Goal: Task Accomplishment & Management: Manage account settings

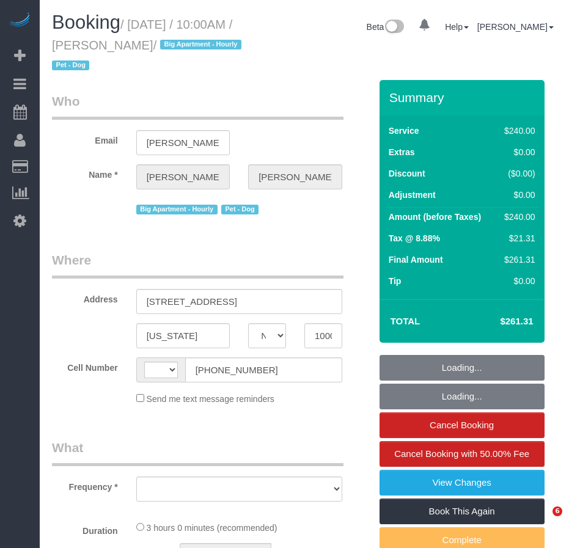
select select "NY"
select select "object:450"
select select "string:[GEOGRAPHIC_DATA]"
select select "string:stripe-pm_1QdZj74VGloSiKo7nYhfFZc7"
select select "180"
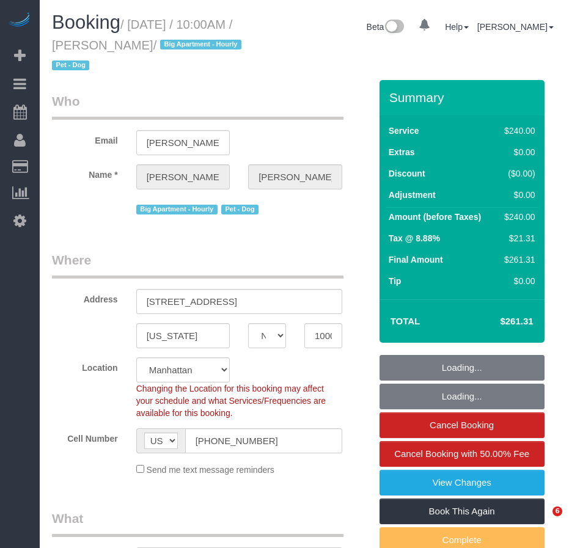
select select "object:1470"
select select "spot1"
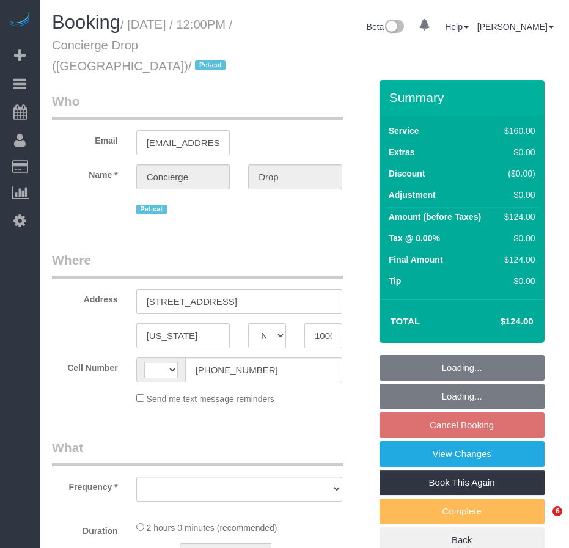
select select "NY"
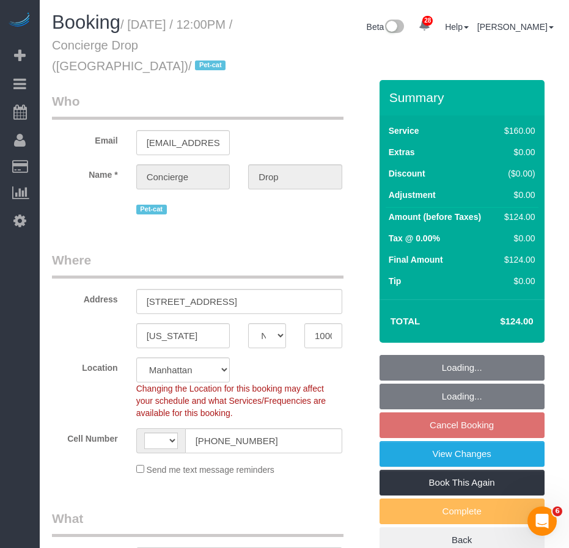
select select "string:[GEOGRAPHIC_DATA]"
select select "string:stripe-pm_1RaQn24VGloSiKo7zeOF73Wj"
select select "object:811"
select select "spot5"
select select "number:89"
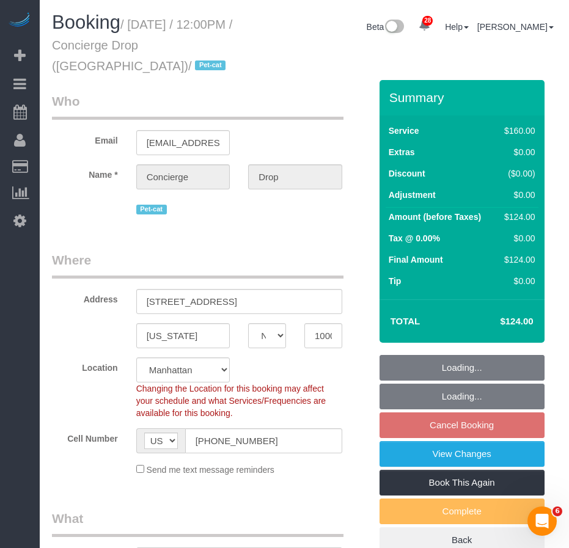
select select "number:90"
select select "number:14"
select select "number:5"
select select "object:1462"
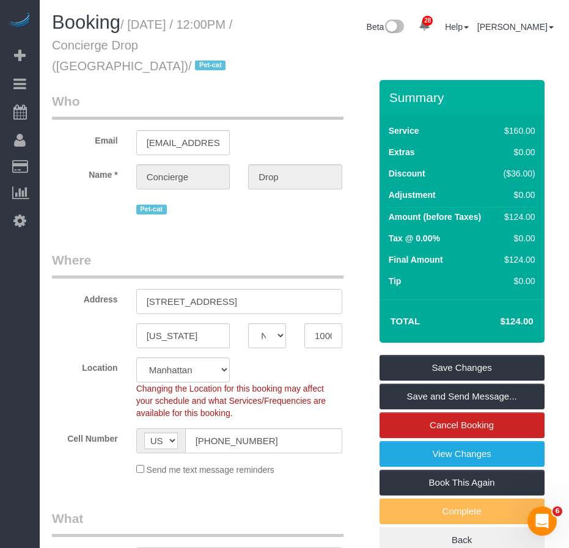
click at [225, 306] on input "[STREET_ADDRESS]" at bounding box center [239, 301] width 206 height 25
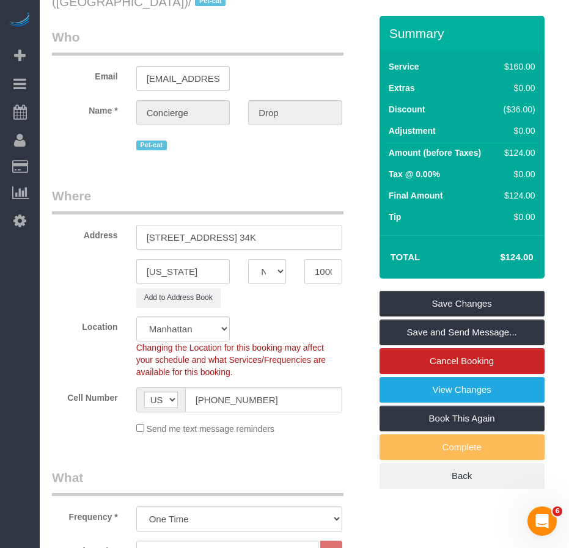
scroll to position [57, 0]
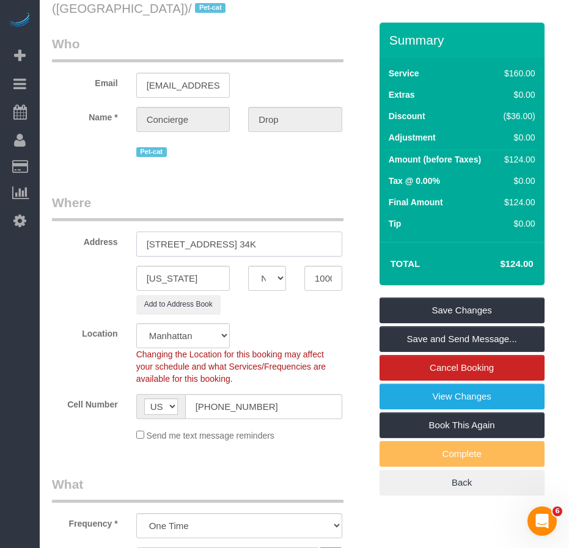
drag, startPoint x: 146, startPoint y: 243, endPoint x: 258, endPoint y: 243, distance: 112.4
click at [258, 243] on input "[STREET_ADDRESS] 34K" at bounding box center [239, 244] width 206 height 25
type input "[STREET_ADDRESS] 34K"
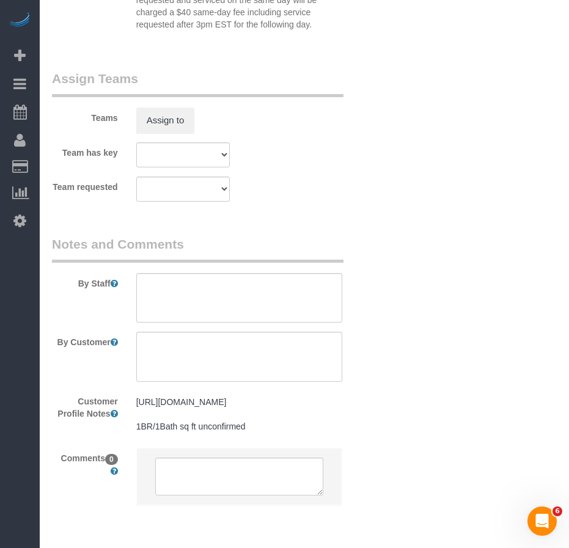
scroll to position [1524, 0]
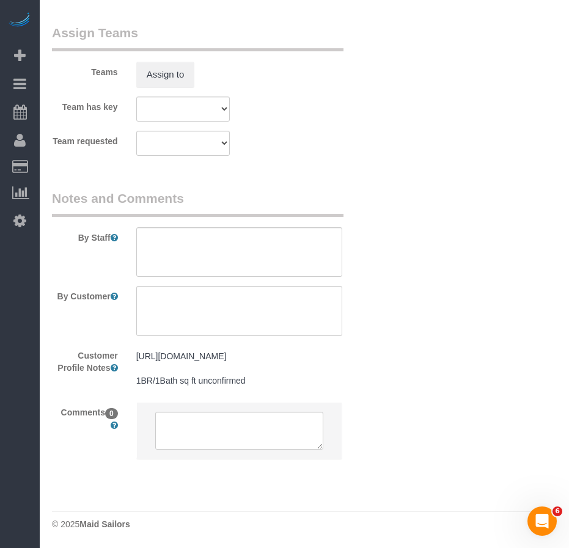
click at [277, 357] on pre "[URL][DOMAIN_NAME] 1BR/1Bath sq ft unconfirmed" at bounding box center [239, 368] width 206 height 37
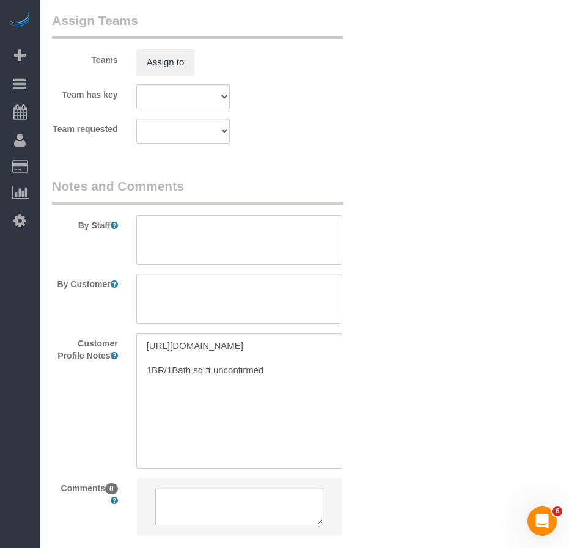
drag, startPoint x: 264, startPoint y: 370, endPoint x: 142, endPoint y: 347, distance: 123.7
click at [142, 347] on textarea "[URL][DOMAIN_NAME] 1BR/1Bath sq ft unconfirmed" at bounding box center [239, 400] width 206 height 135
paste textarea "[DOMAIN_NAME][URL]"
drag, startPoint x: 266, startPoint y: 396, endPoint x: 138, endPoint y: 400, distance: 127.8
click at [138, 400] on textarea "[URL][DOMAIN_NAME] 1BR/1Bath sq ft unconfirmed" at bounding box center [239, 400] width 206 height 135
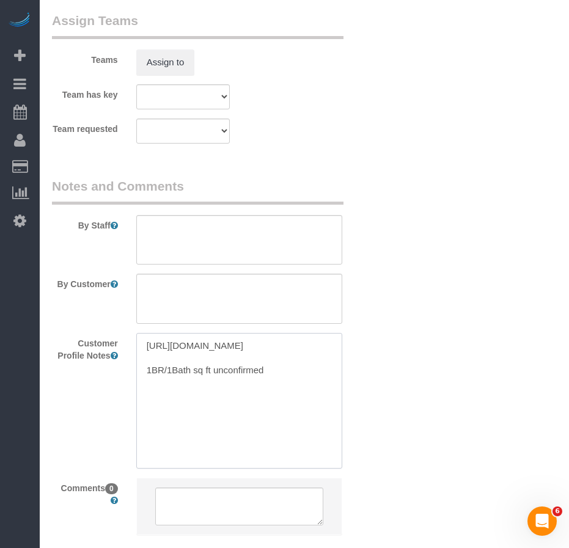
click at [147, 400] on textarea "[URL][DOMAIN_NAME] 1BR/1Bath sq ft unconfirmed" at bounding box center [239, 400] width 206 height 135
click at [170, 395] on textarea "[URL][DOMAIN_NAME] 2BR/1Bath sq ft unconfirmed" at bounding box center [239, 400] width 206 height 135
click at [189, 396] on textarea "[URL][DOMAIN_NAME] 2BR/2Bath sq ft unconfirmed" at bounding box center [239, 400] width 206 height 135
click at [199, 396] on textarea "[URL][DOMAIN_NAME] 2BR/2Baths sq ft unconfirmed" at bounding box center [239, 400] width 206 height 135
drag, startPoint x: 237, startPoint y: 397, endPoint x: 298, endPoint y: 398, distance: 61.1
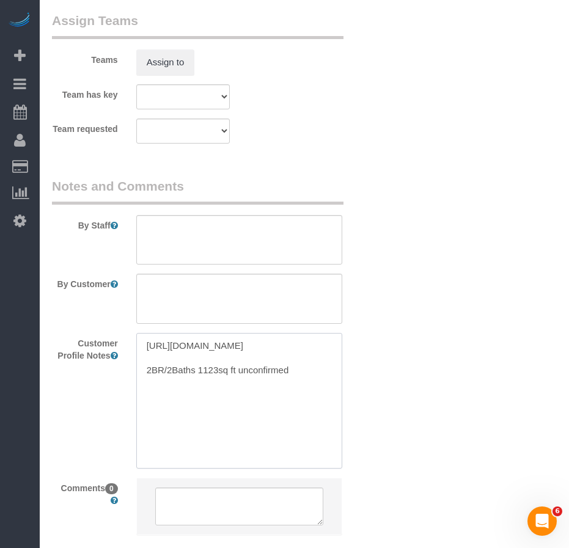
click at [298, 398] on textarea "[URL][DOMAIN_NAME] 2BR/2Baths 1123sq ft unconfirmed" at bounding box center [239, 400] width 206 height 135
click at [229, 399] on textarea "[URL][DOMAIN_NAME] 2BR/2Baths 1123sq ft" at bounding box center [239, 400] width 206 height 135
click at [218, 395] on textarea "[URL][DOMAIN_NAME] 2BR/2Baths 1123sqft" at bounding box center [239, 400] width 206 height 135
click at [203, 395] on textarea "[URL][DOMAIN_NAME] 2BR/2Baths 1123 sqft" at bounding box center [239, 400] width 206 height 135
type textarea "[URL][DOMAIN_NAME] 2BR/2Baths 1,123 sqft"
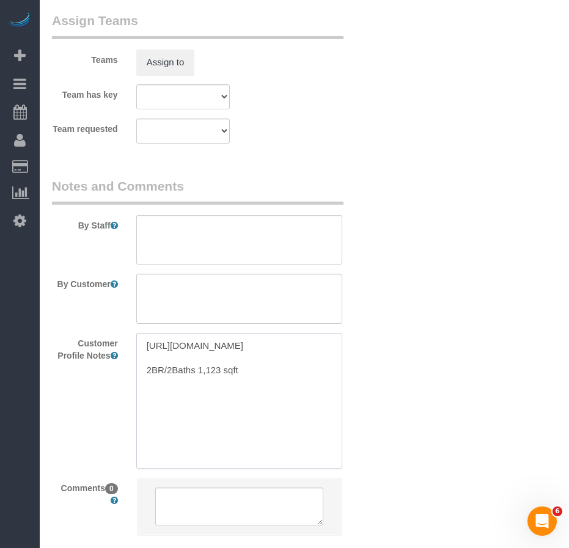
click at [242, 399] on textarea "[URL][DOMAIN_NAME] 2BR/2Baths 1,123 sqft" at bounding box center [239, 400] width 206 height 135
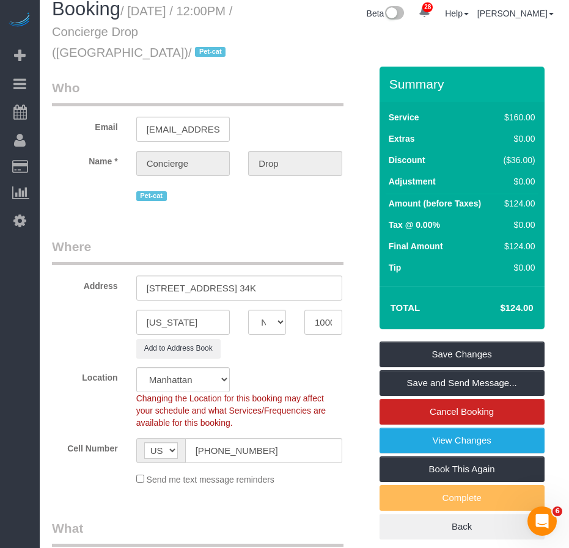
scroll to position [0, 0]
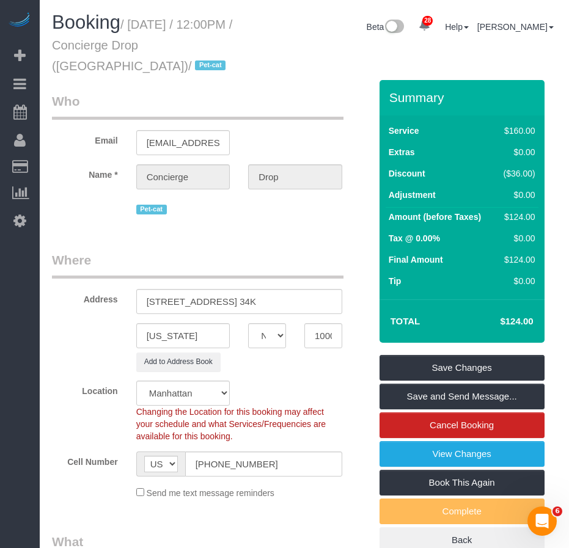
click at [117, 303] on label "Address" at bounding box center [85, 297] width 84 height 16
drag, startPoint x: 113, startPoint y: 42, endPoint x: 235, endPoint y: 42, distance: 122.2
click at [232, 42] on small "/ [DATE] / 12:00PM / Concierge Drop ([GEOGRAPHIC_DATA]) / Pet-cat" at bounding box center [142, 45] width 180 height 55
copy small "Concierge Drop ([GEOGRAPHIC_DATA])"
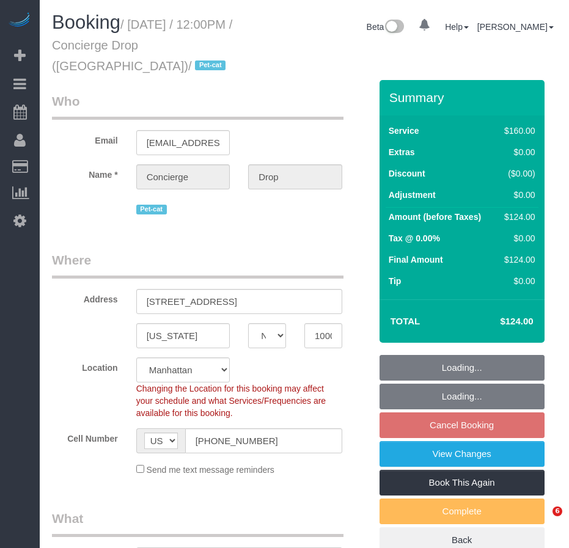
select select "NY"
select select "object:901"
select select "spot5"
select select "number:89"
select select "number:90"
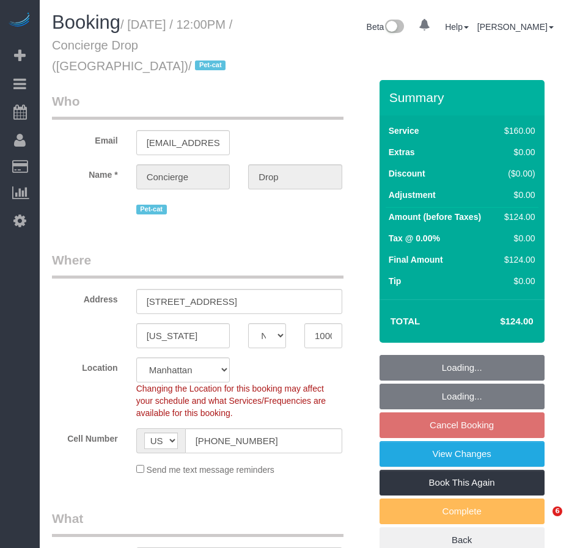
select select "number:14"
select select "number:5"
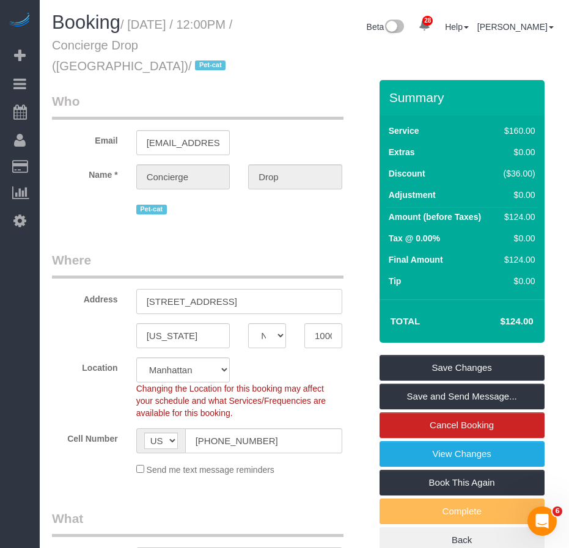
click at [225, 299] on input "[STREET_ADDRESS]" at bounding box center [239, 301] width 206 height 25
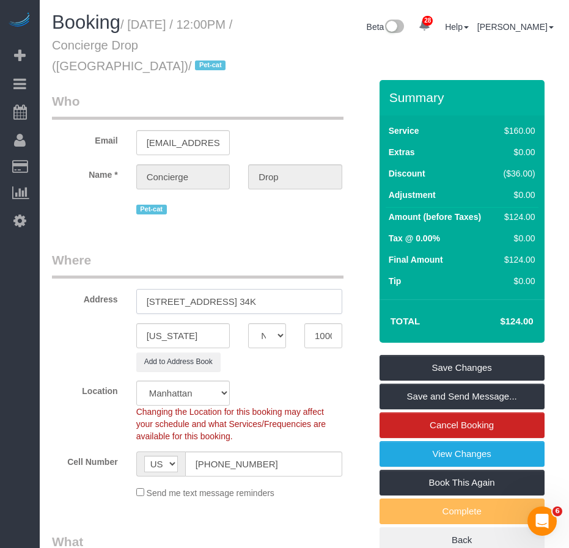
type input "[STREET_ADDRESS] 34K"
click at [189, 144] on input "[EMAIL_ADDRESS][DOMAIN_NAME]" at bounding box center [183, 142] width 94 height 25
drag, startPoint x: 148, startPoint y: 302, endPoint x: 261, endPoint y: 298, distance: 113.1
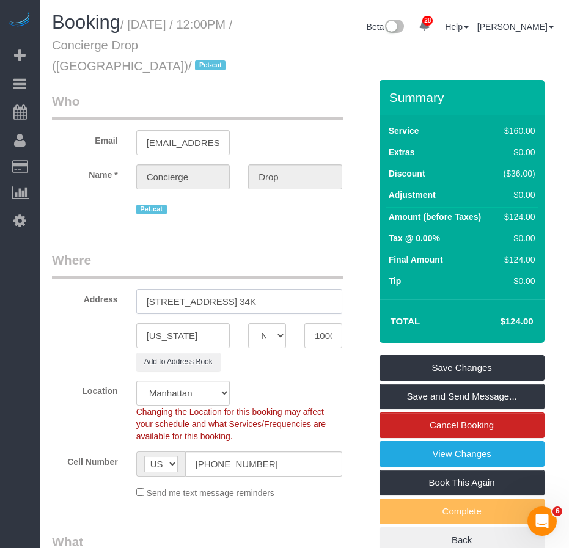
click at [261, 298] on input "[STREET_ADDRESS] 34K" at bounding box center [239, 301] width 206 height 25
click at [323, 338] on input "10002" at bounding box center [323, 335] width 38 height 25
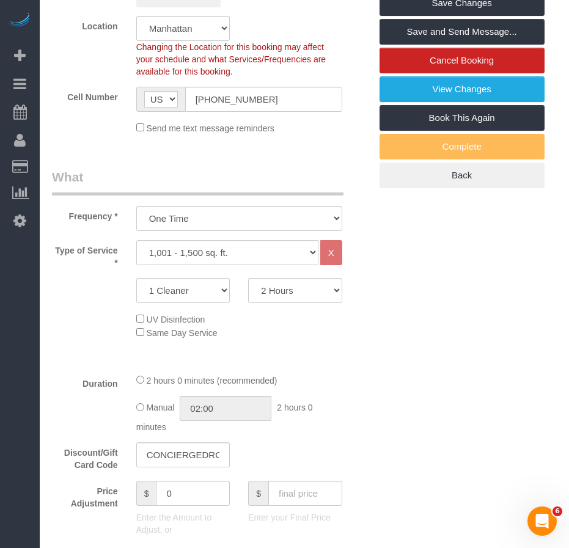
scroll to position [253, 0]
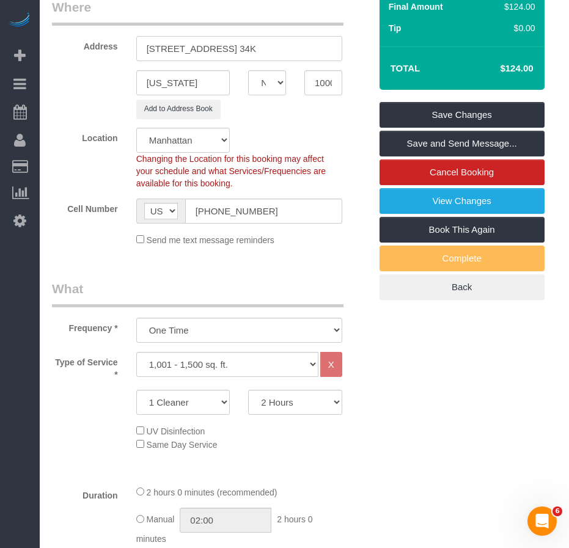
drag, startPoint x: 147, startPoint y: 50, endPoint x: 262, endPoint y: 49, distance: 114.3
click at [262, 49] on input "[STREET_ADDRESS] 34K" at bounding box center [239, 48] width 206 height 25
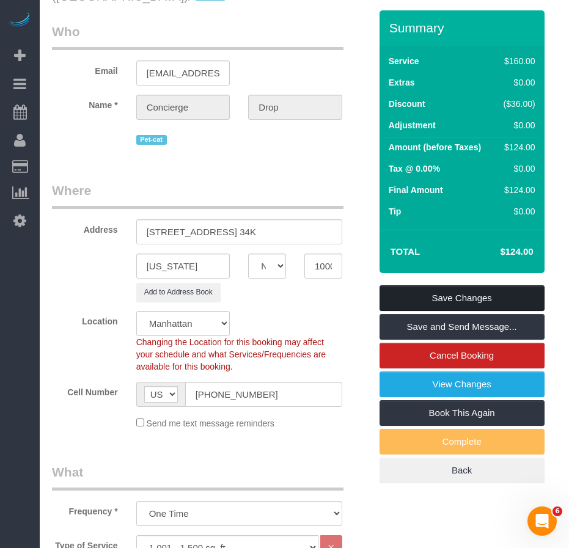
click at [395, 295] on link "Save Changes" at bounding box center [461, 298] width 165 height 26
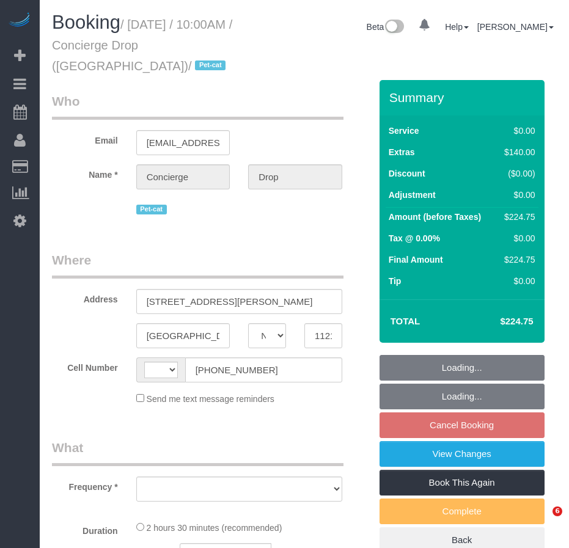
select select "NY"
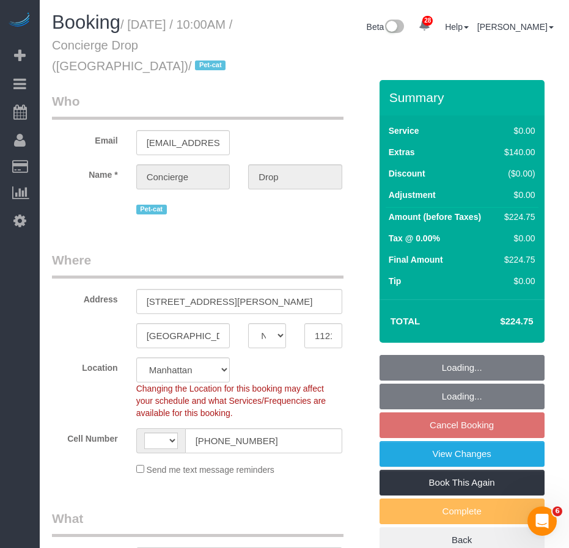
select select "object:564"
select select "number:89"
select select "number:90"
select select "number:15"
select select "number:5"
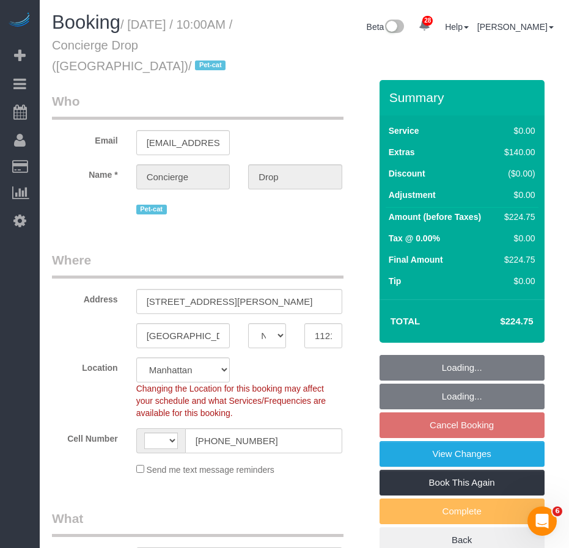
select select "string:stripe-pm_1RaQn24VGloSiKo7zeOF73Wj"
select select "string:[GEOGRAPHIC_DATA]"
select select "spot3"
select select "object:965"
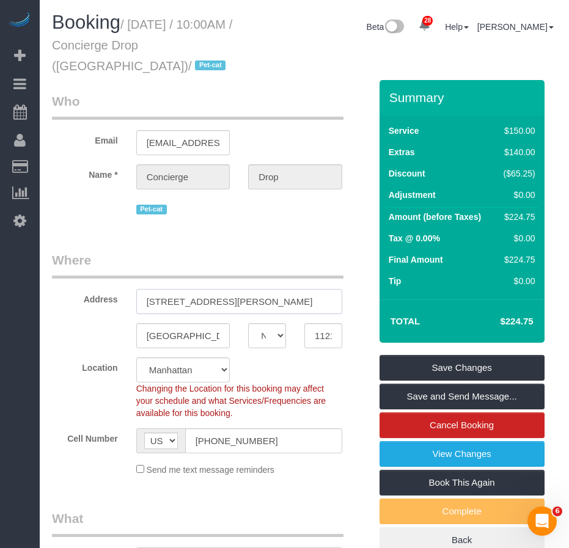
click at [256, 304] on input "333 Schermerhorn Street, 16A" at bounding box center [239, 301] width 206 height 25
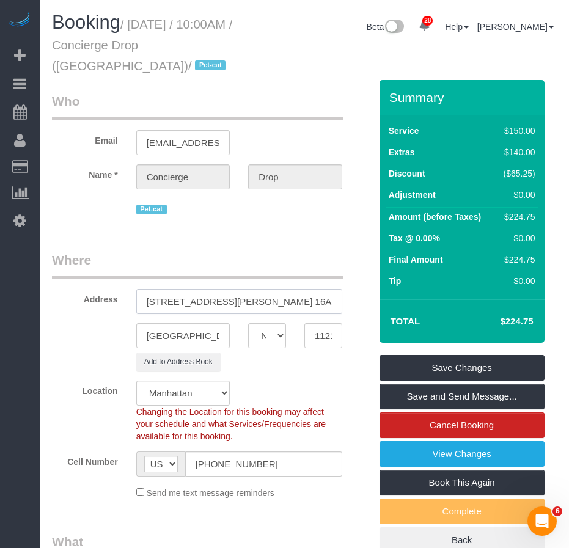
drag, startPoint x: 147, startPoint y: 302, endPoint x: 291, endPoint y: 310, distance: 144.4
click at [291, 310] on input "333 Schermerhorn Street, Apt. 16A" at bounding box center [239, 301] width 206 height 25
type input "333 Schermerhorn Street, Apt. 16A"
select select "6"
select select "object:1941"
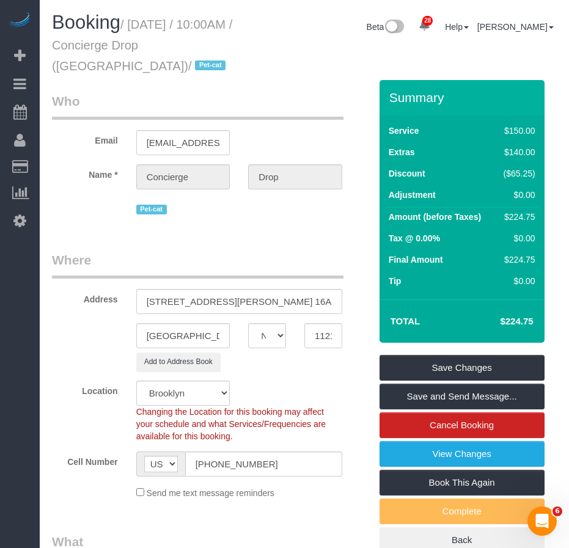
select select "spot56"
